Goal: Use online tool/utility: Utilize a website feature to perform a specific function

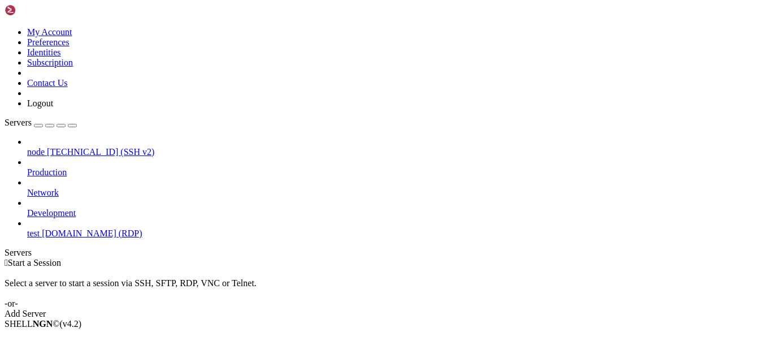
click at [99, 228] on span "[DOMAIN_NAME] (RDP)" at bounding box center [92, 233] width 100 height 10
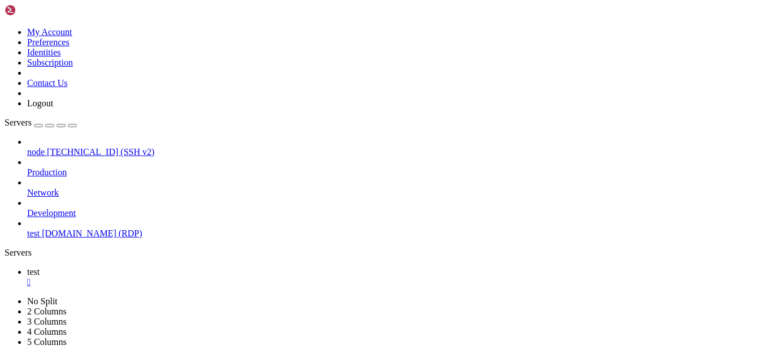
click at [183, 277] on div "" at bounding box center [397, 282] width 740 height 10
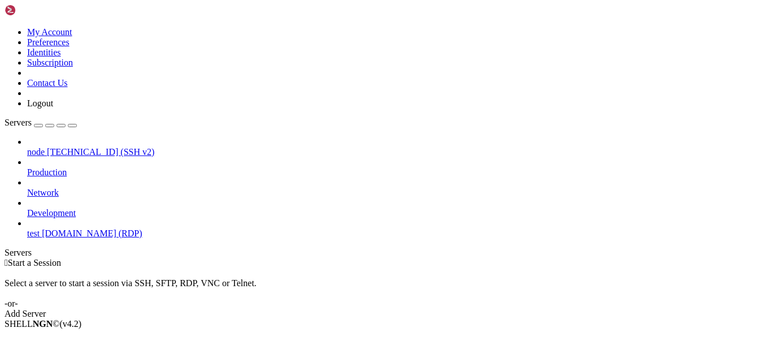
click at [114, 228] on link "test ec2-3-148-170-50.us-east-2.compute.amazonaws.com (RDP)" at bounding box center [397, 233] width 740 height 10
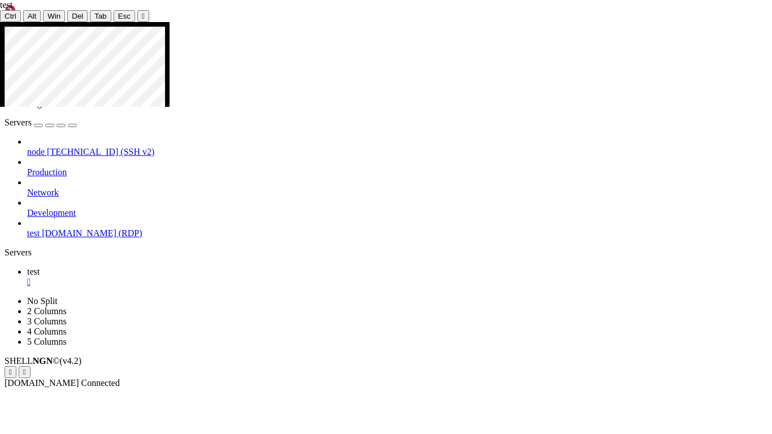
click at [462, 22] on div at bounding box center [386, 22] width 772 height 0
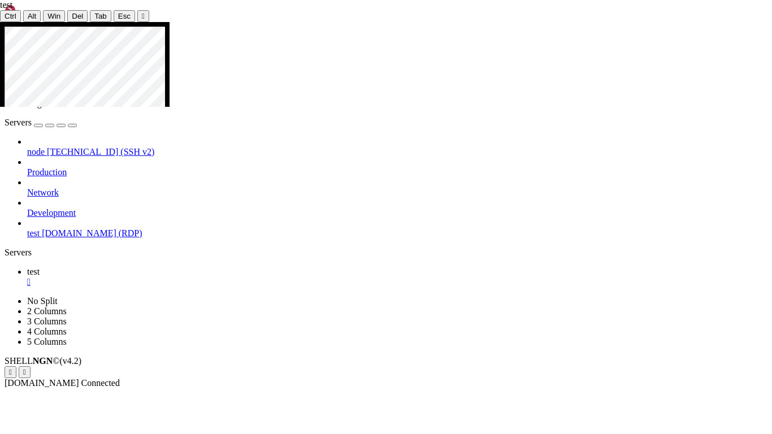
click at [142, 12] on div "" at bounding box center [143, 16] width 3 height 8
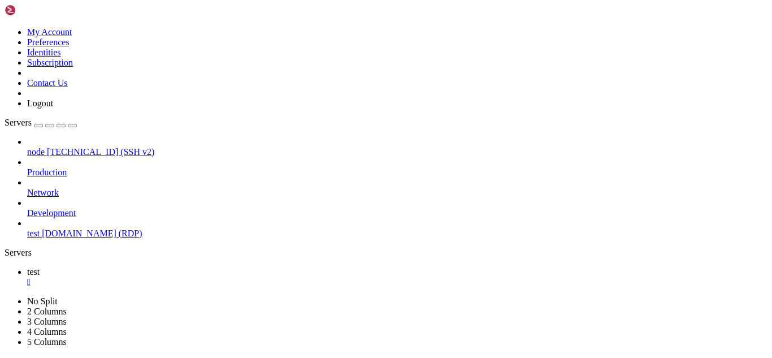
drag, startPoint x: 255, startPoint y: 40, endPoint x: 255, endPoint y: 74, distance: 34.5
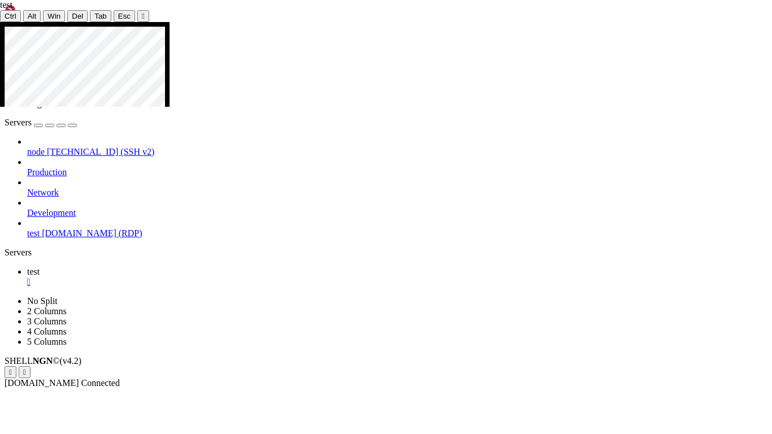
click at [129, 22] on div at bounding box center [386, 22] width 772 height 0
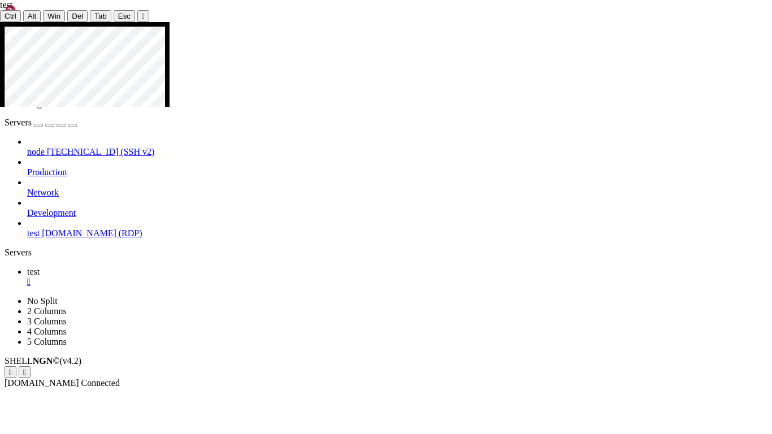
click at [129, 10] on div "Ctrl Alt Win Del Tab Esc " at bounding box center [386, 16] width 772 height 12
